Goal: Information Seeking & Learning: Learn about a topic

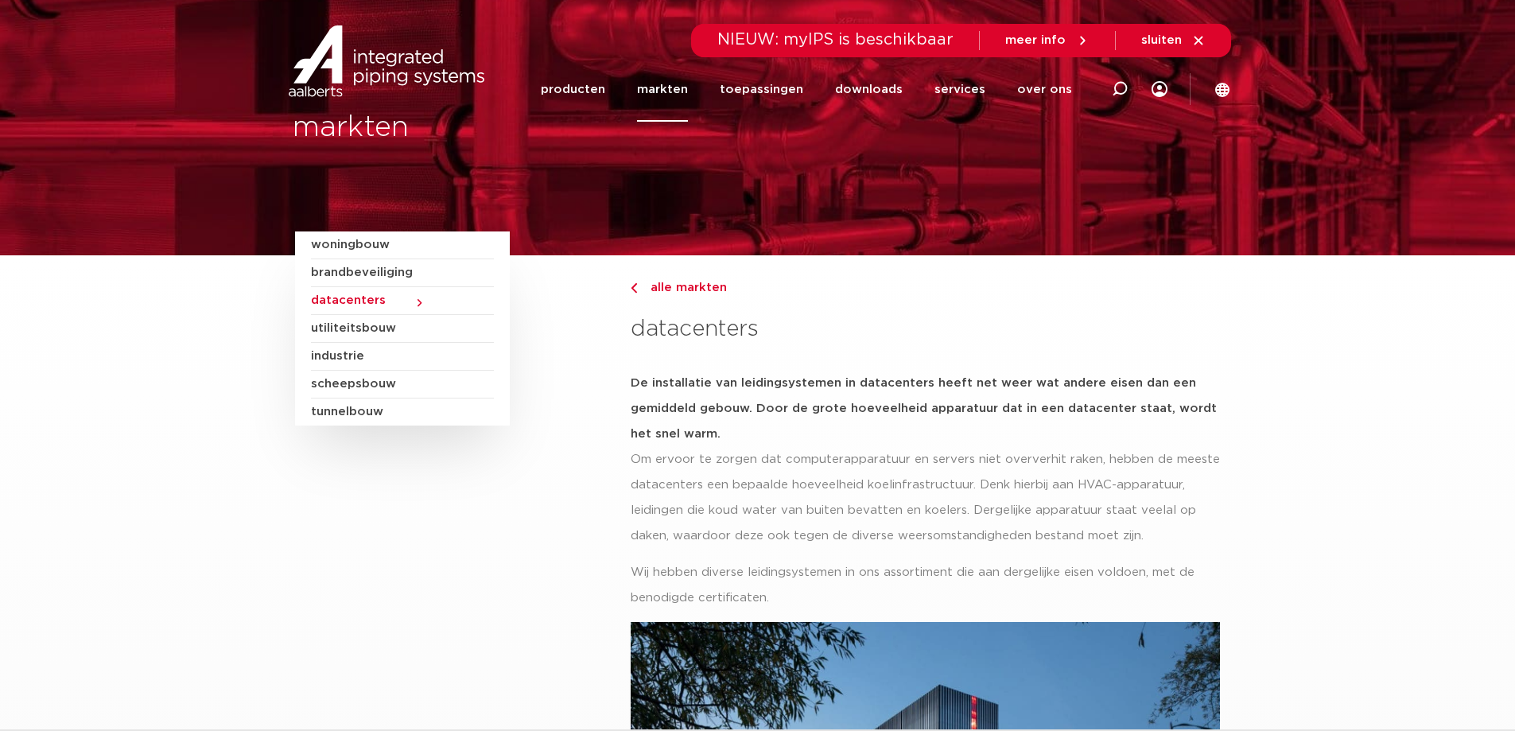
scroll to position [80, 0]
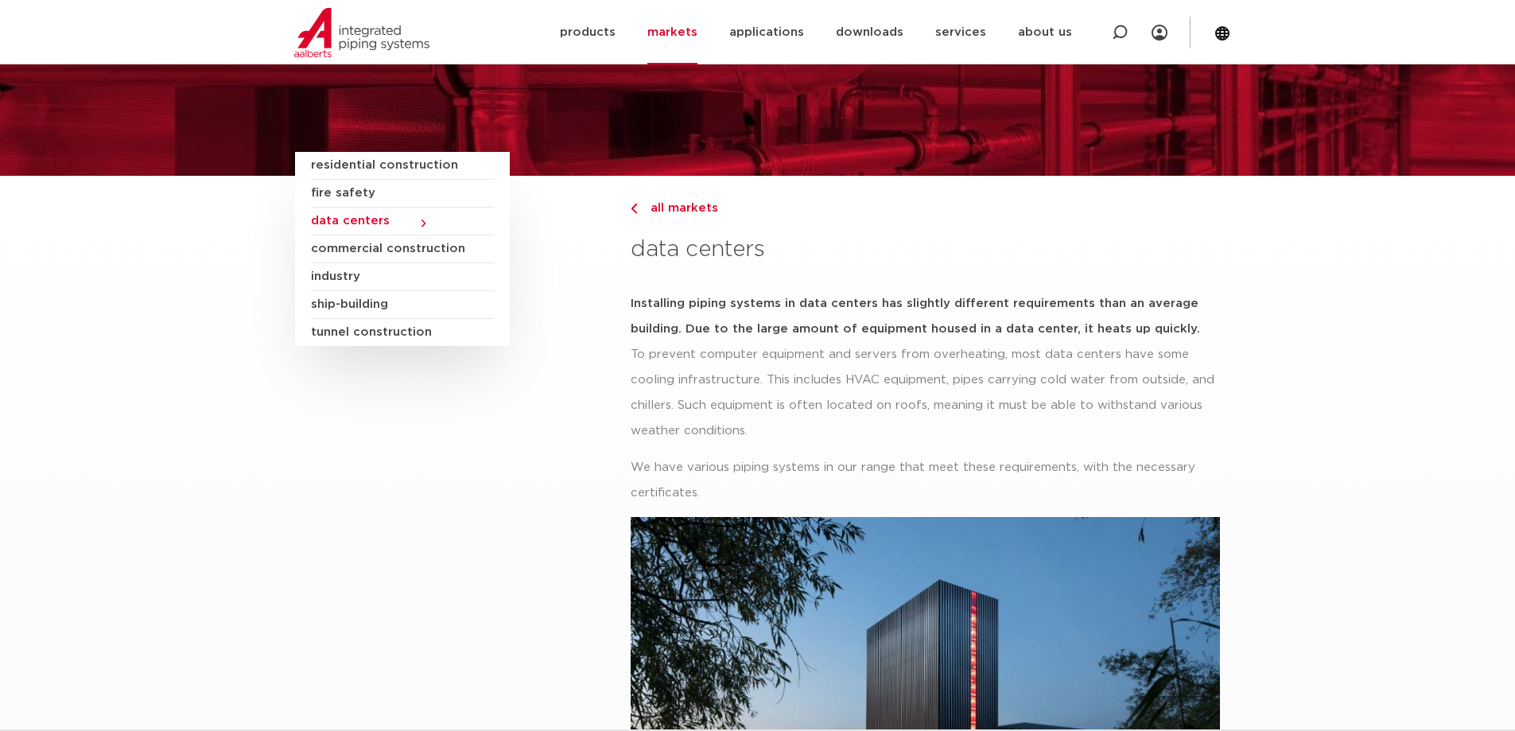
click at [1343, 402] on section "residential construction fire safety data centers commercial construction indus…" at bounding box center [757, 575] width 1515 height 798
drag, startPoint x: 1320, startPoint y: 324, endPoint x: 1291, endPoint y: 268, distance: 62.6
click at [1291, 268] on section "residential construction fire safety data centers commercial construction indus…" at bounding box center [757, 575] width 1515 height 798
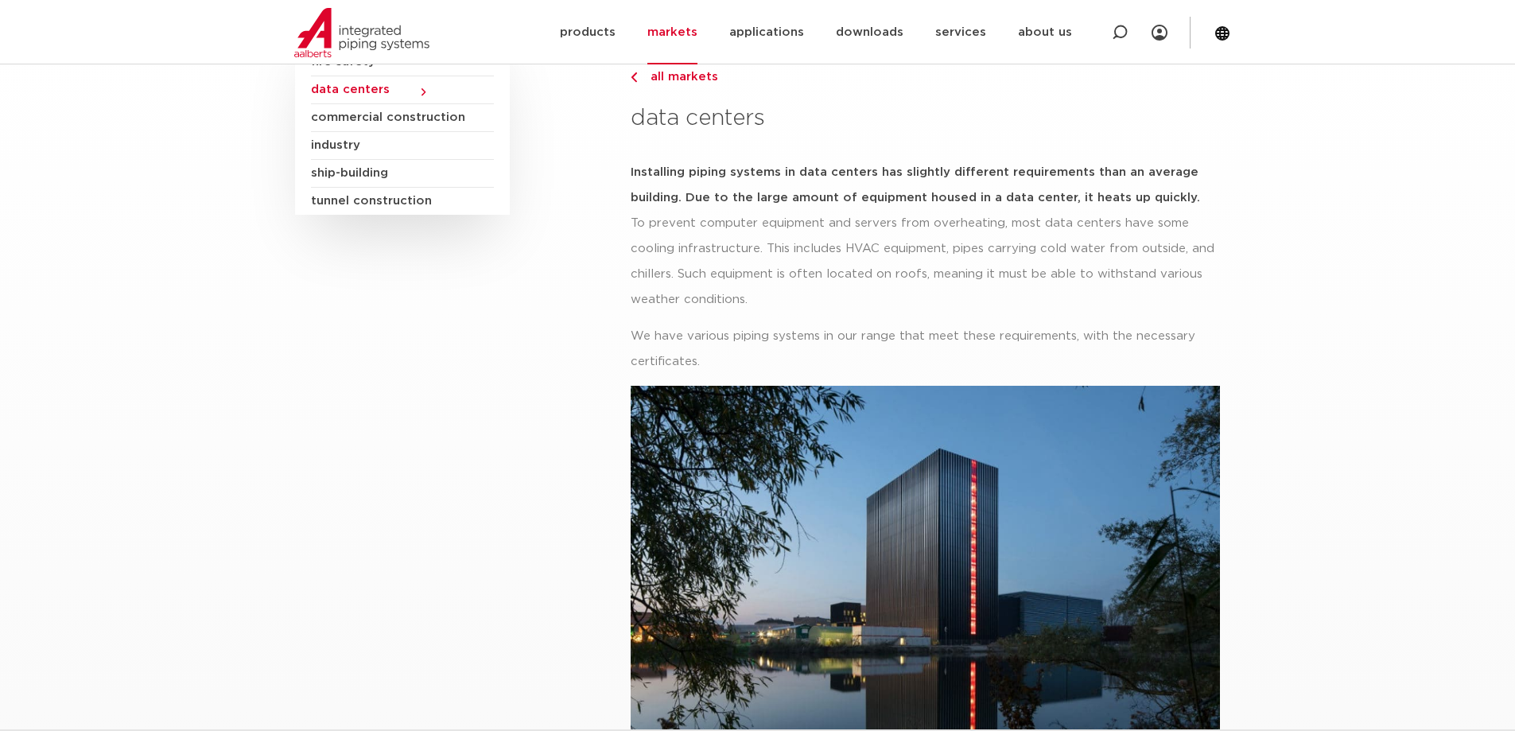
scroll to position [239, 0]
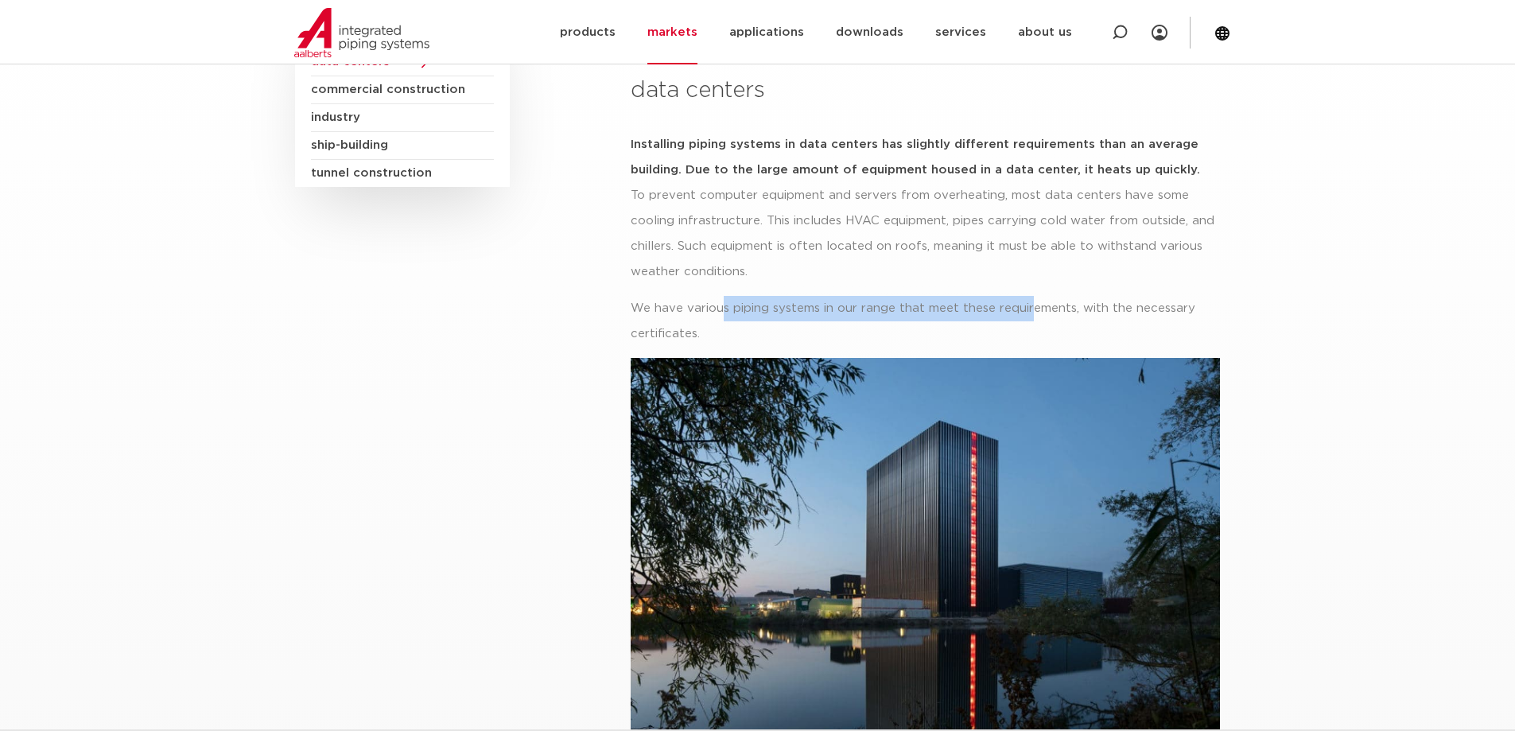
drag, startPoint x: 720, startPoint y: 311, endPoint x: 1180, endPoint y: 304, distance: 459.7
click at [1041, 303] on font "We have various piping systems in our range that meet these requirements, with …" at bounding box center [913, 320] width 565 height 37
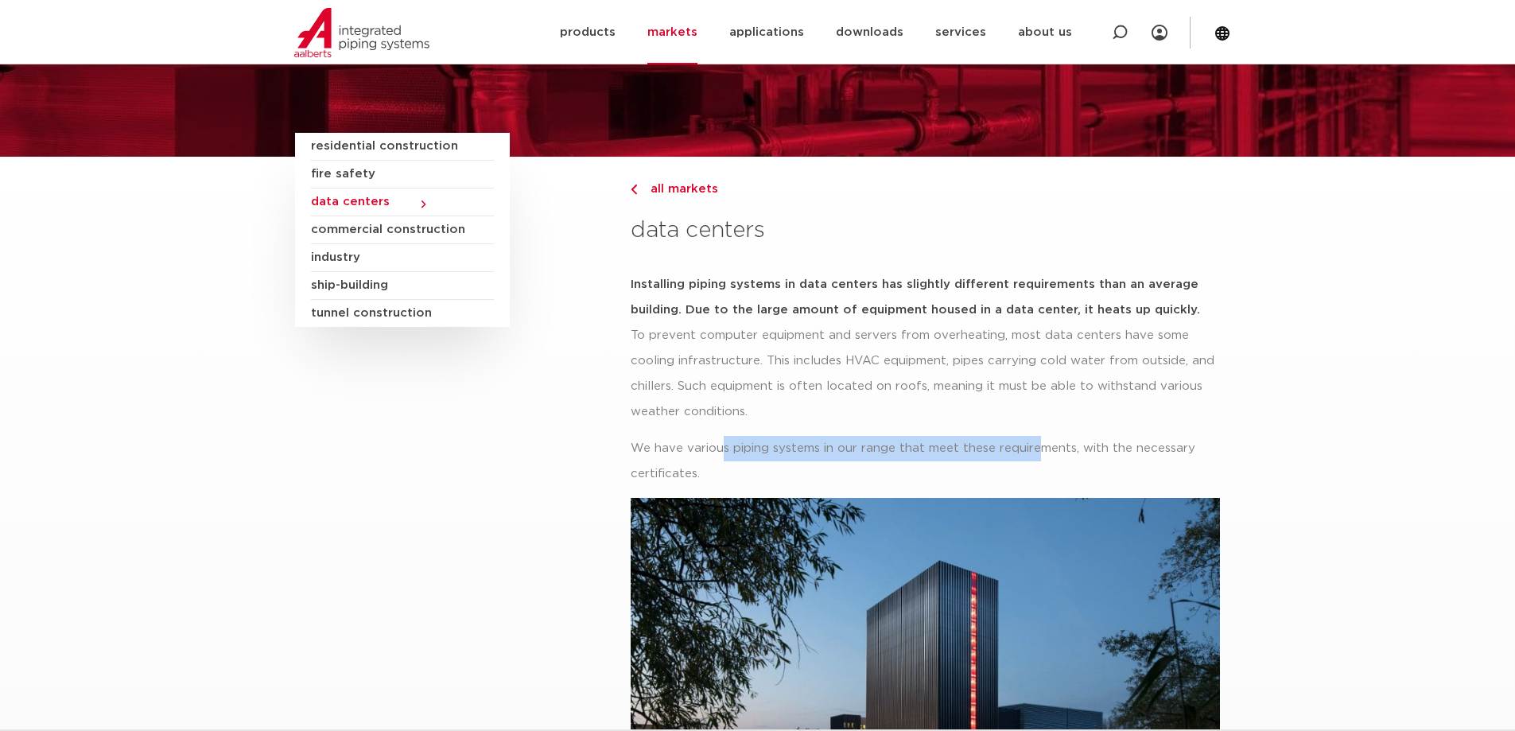
scroll to position [0, 0]
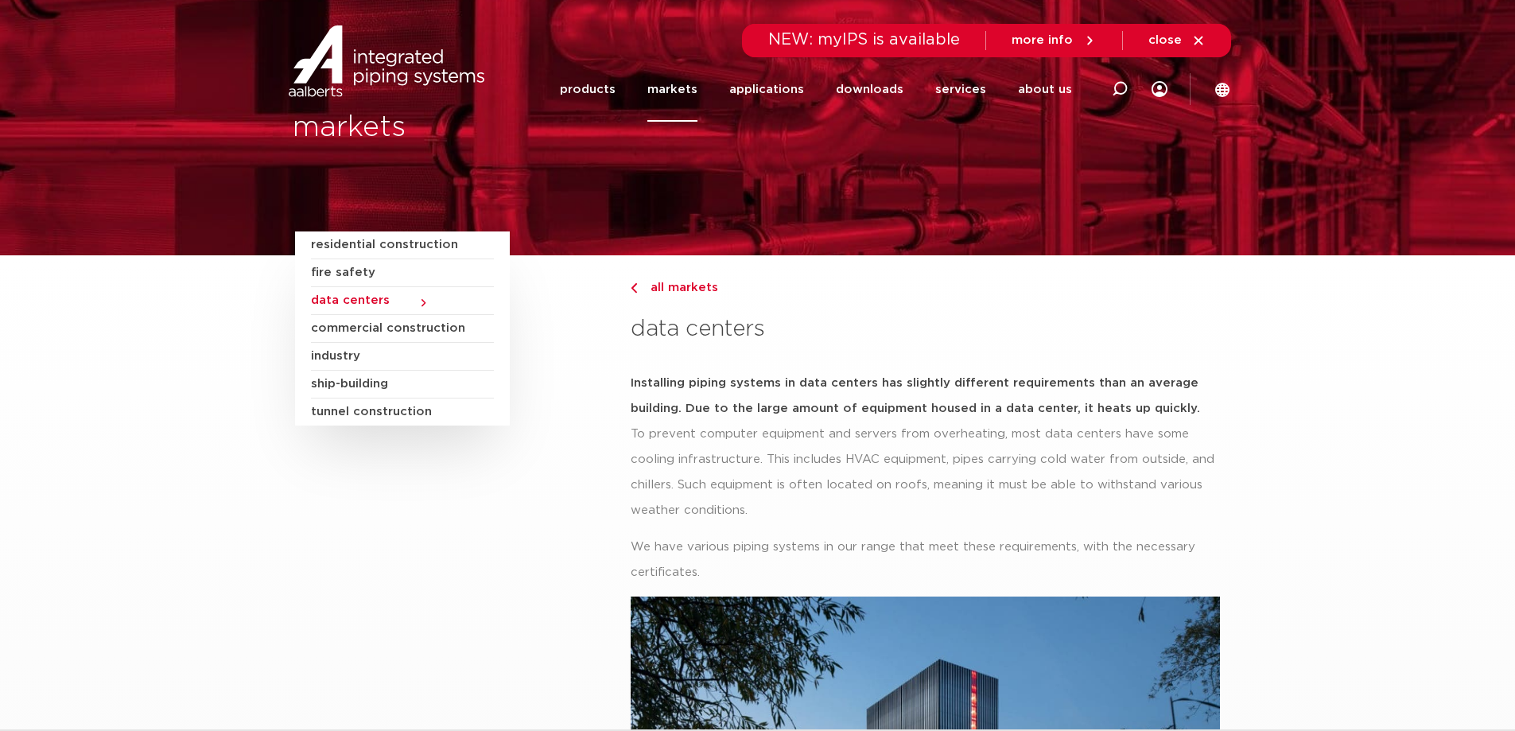
click at [839, 362] on div "all markets data centers" at bounding box center [925, 312] width 589 height 115
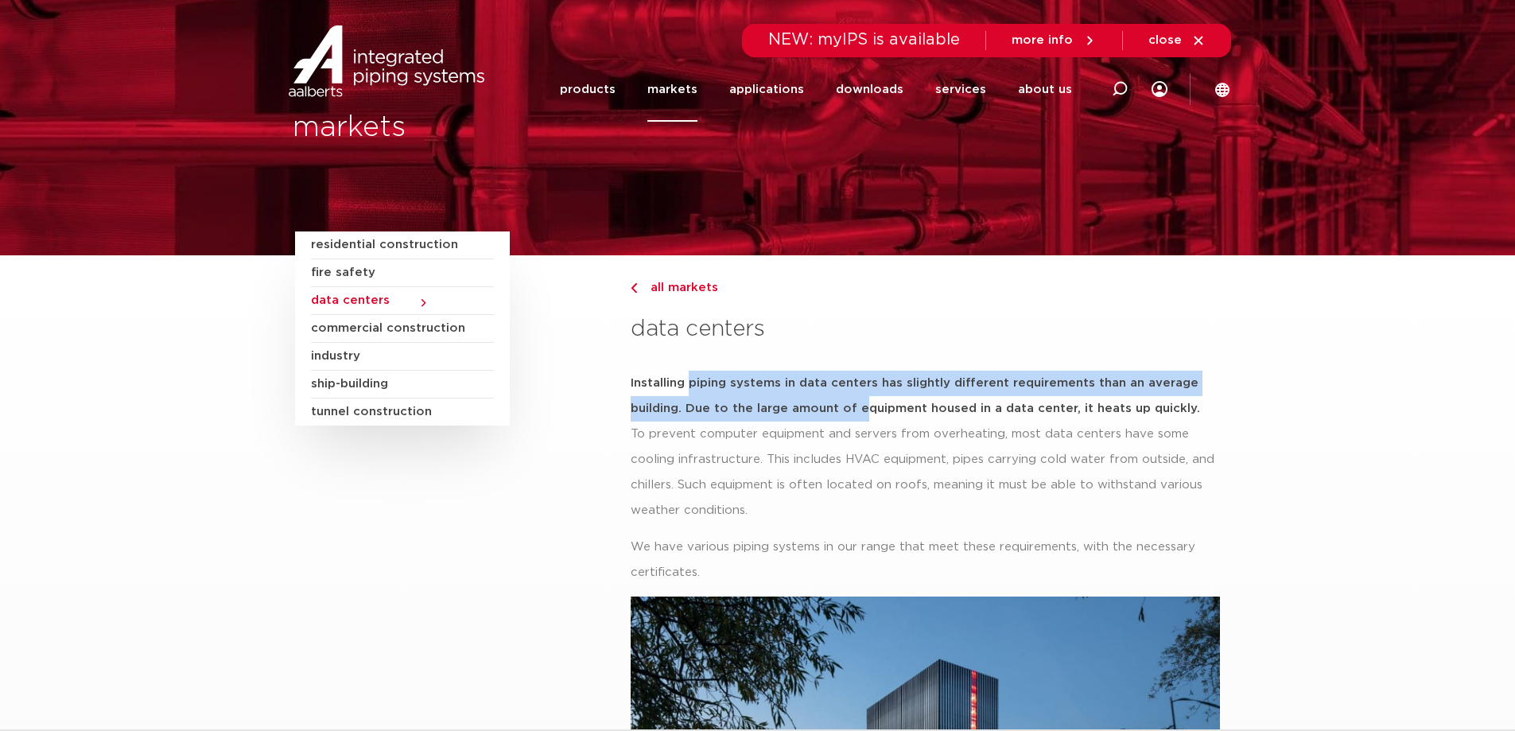
drag, startPoint x: 692, startPoint y: 380, endPoint x: 857, endPoint y: 401, distance: 166.7
click at [857, 401] on font "Installing piping systems in data centers has slightly different requirements t…" at bounding box center [915, 395] width 569 height 37
click at [853, 410] on font "Installing piping systems in data centers has slightly different requirements t…" at bounding box center [915, 395] width 569 height 37
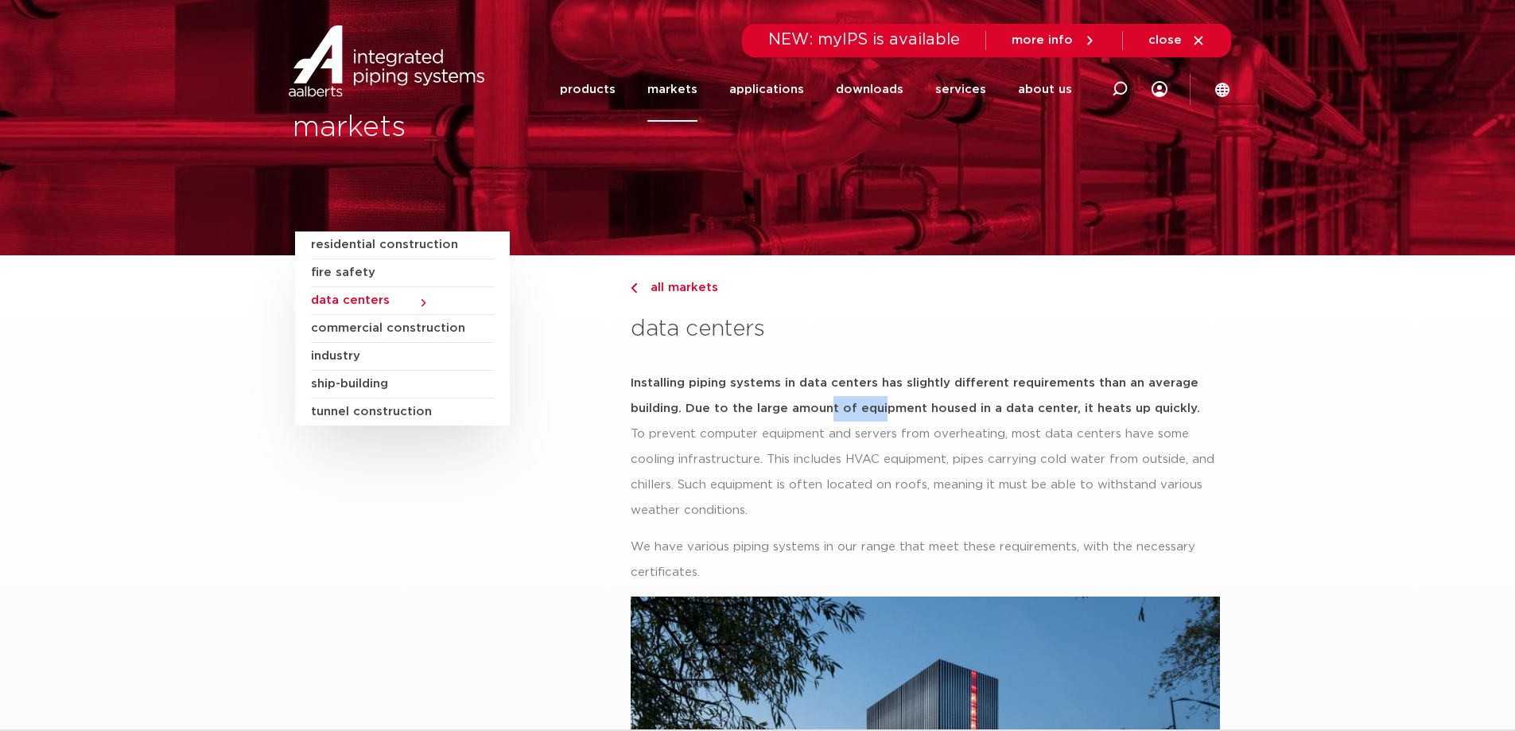
drag, startPoint x: 868, startPoint y: 402, endPoint x: 695, endPoint y: 374, distance: 174.8
click at [817, 402] on font "Installing piping systems in data centers has slightly different requirements t…" at bounding box center [915, 395] width 569 height 37
click at [689, 372] on h5 "Installing piping systems in data centers has slightly different requirements t…" at bounding box center [925, 396] width 589 height 51
